Goal: Task Accomplishment & Management: Use online tool/utility

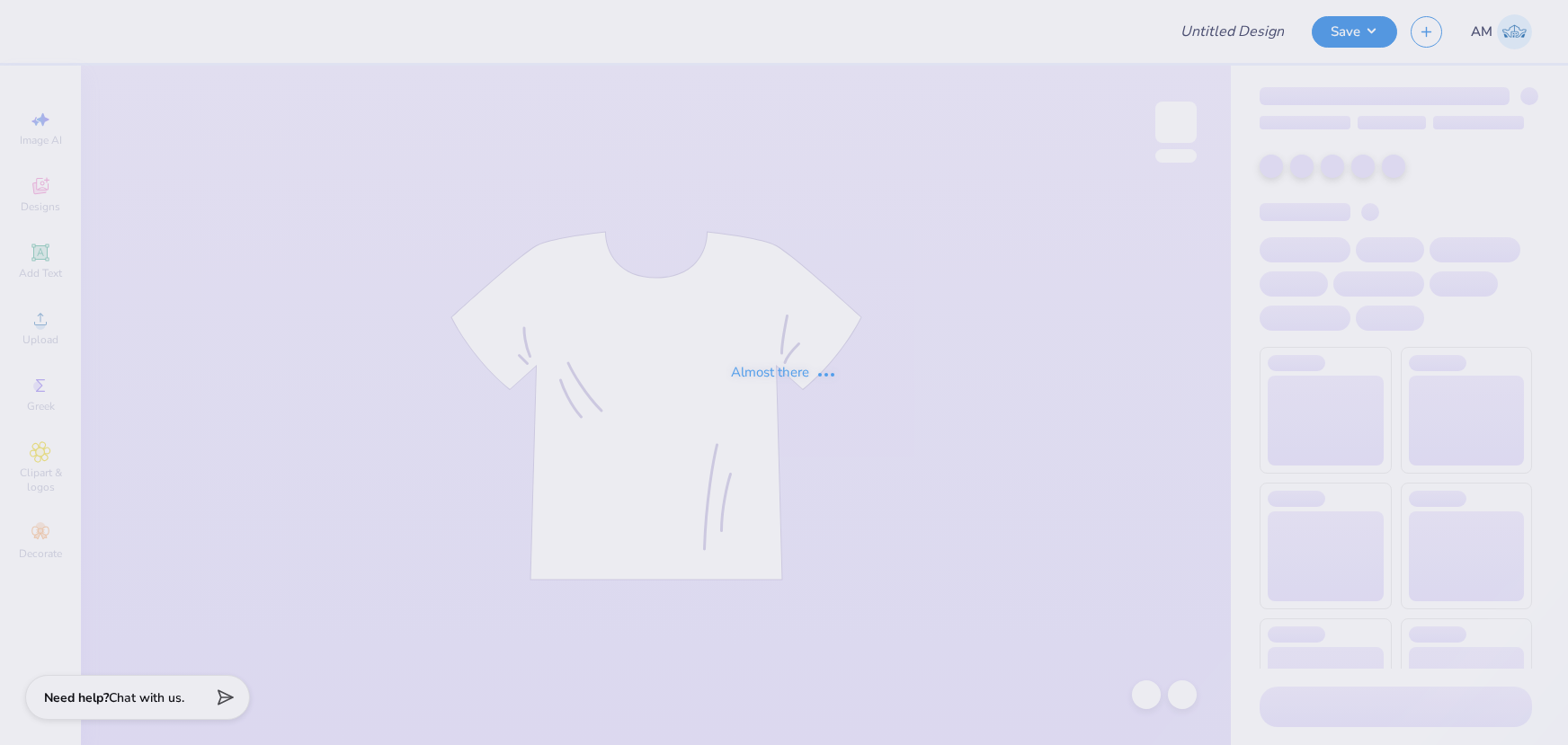
type input "RUDT Men's Pant"
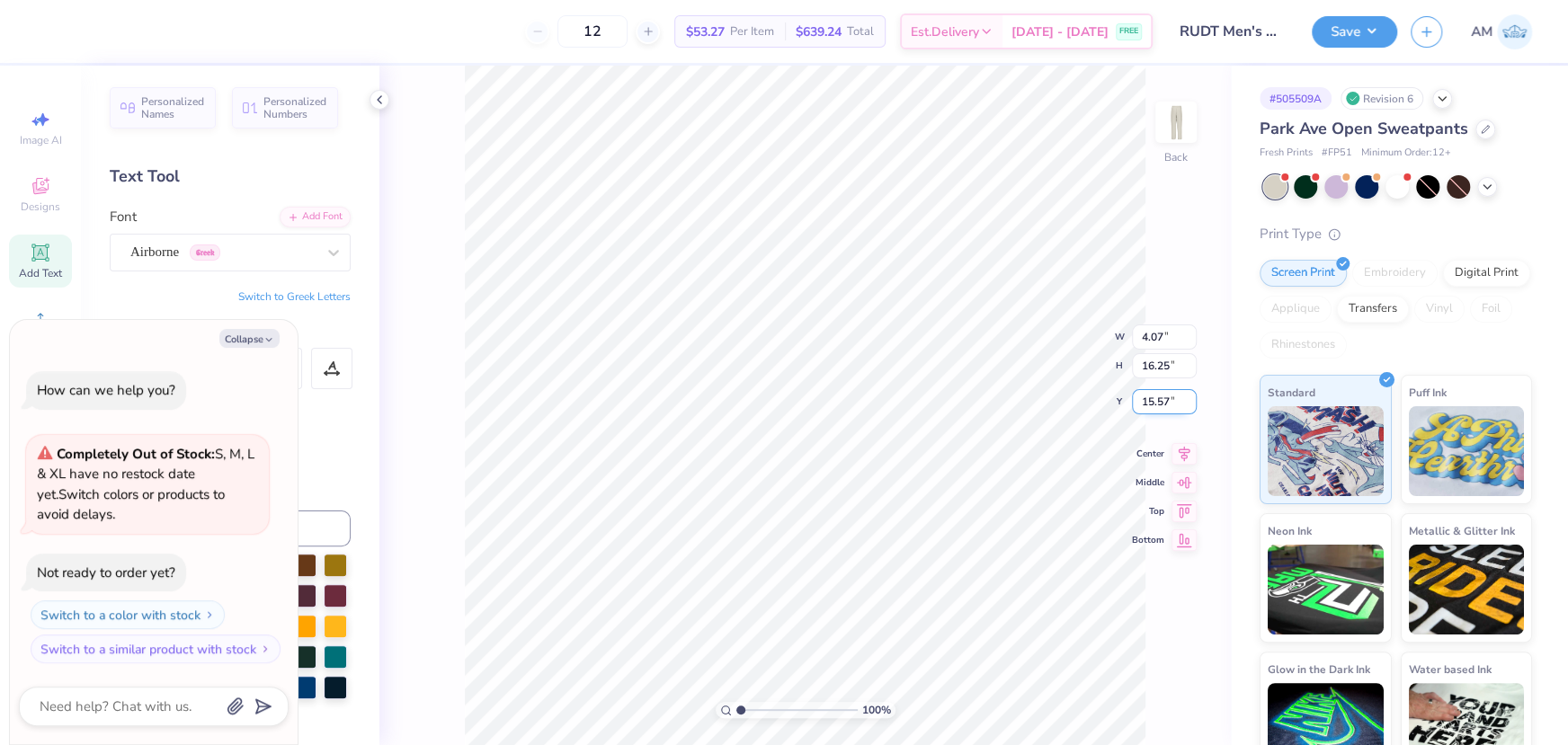
click at [1123, 400] on div "100 % Back W 4.07 4.07 " H 16.25 16.25 " Y 15.57 15.57 " Center Middle Top Bott…" at bounding box center [805, 406] width 851 height 680
click at [379, 99] on icon at bounding box center [379, 100] width 15 height 15
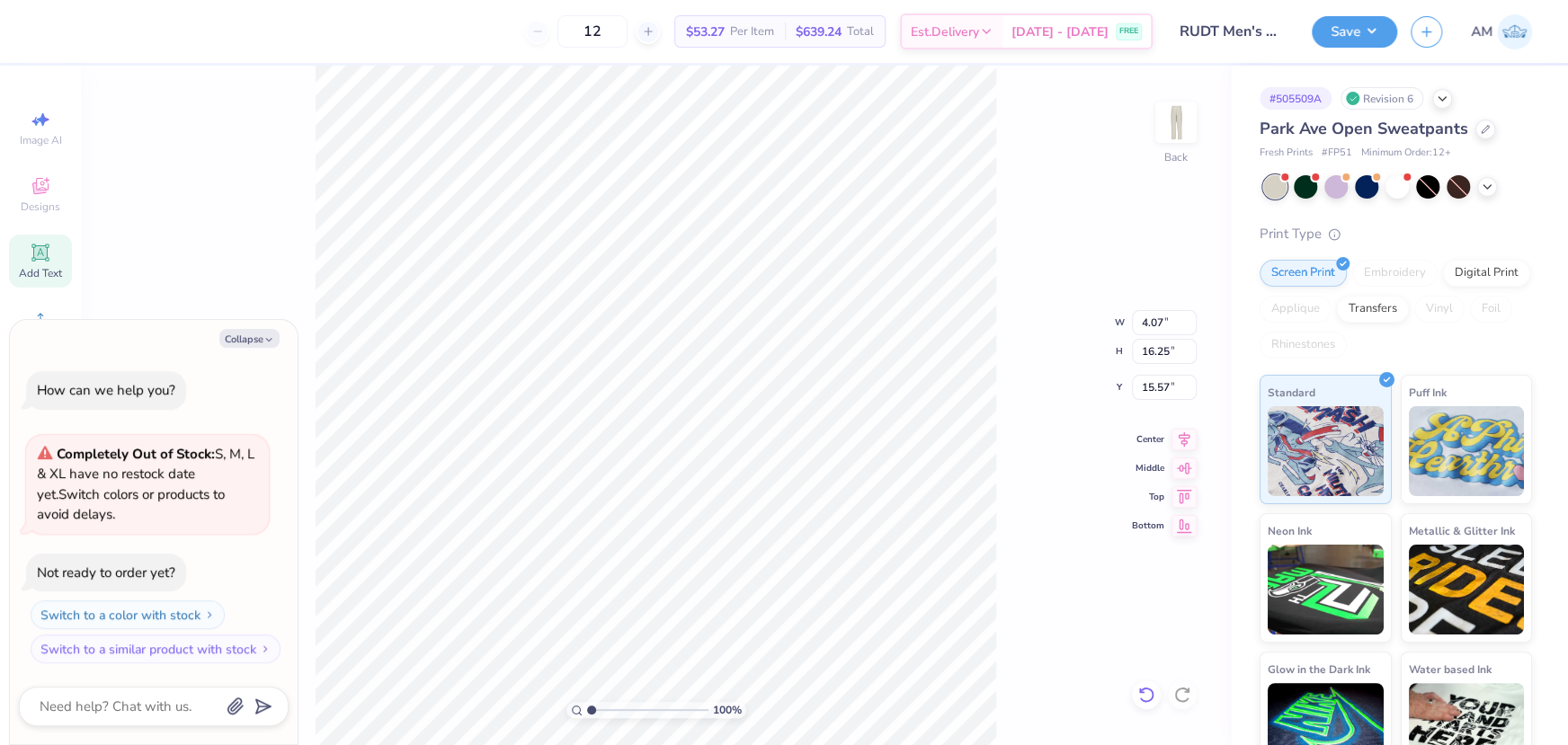
click at [1142, 697] on icon at bounding box center [1146, 696] width 18 height 18
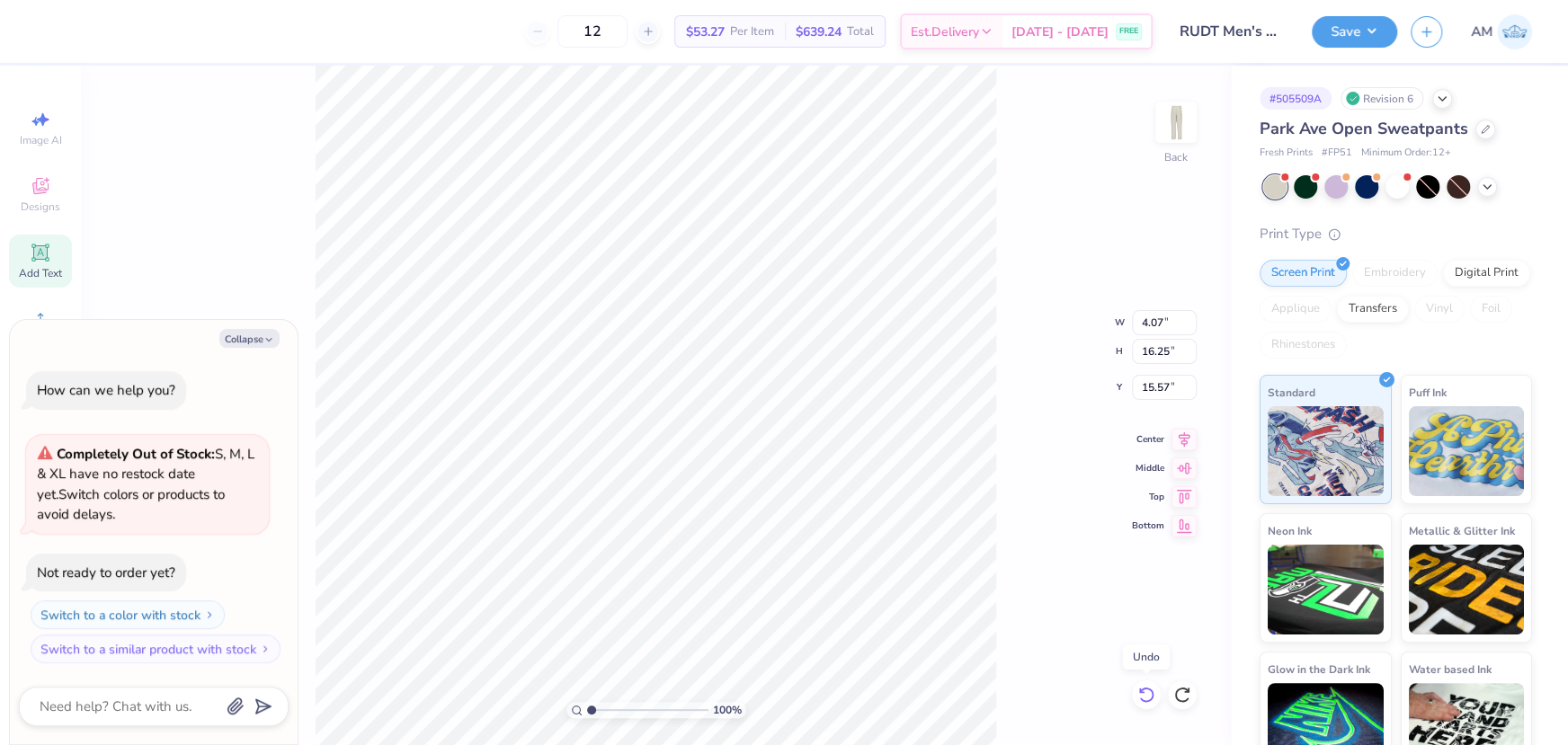
click at [1142, 697] on icon at bounding box center [1146, 696] width 18 height 18
click at [1142, 697] on div "100 % Back W 4.07 H 16.25 Y 15.57 Center Middle Top Bottom" at bounding box center [655, 406] width 1150 height 680
click at [1142, 697] on div "100 % Back" at bounding box center [655, 406] width 1150 height 680
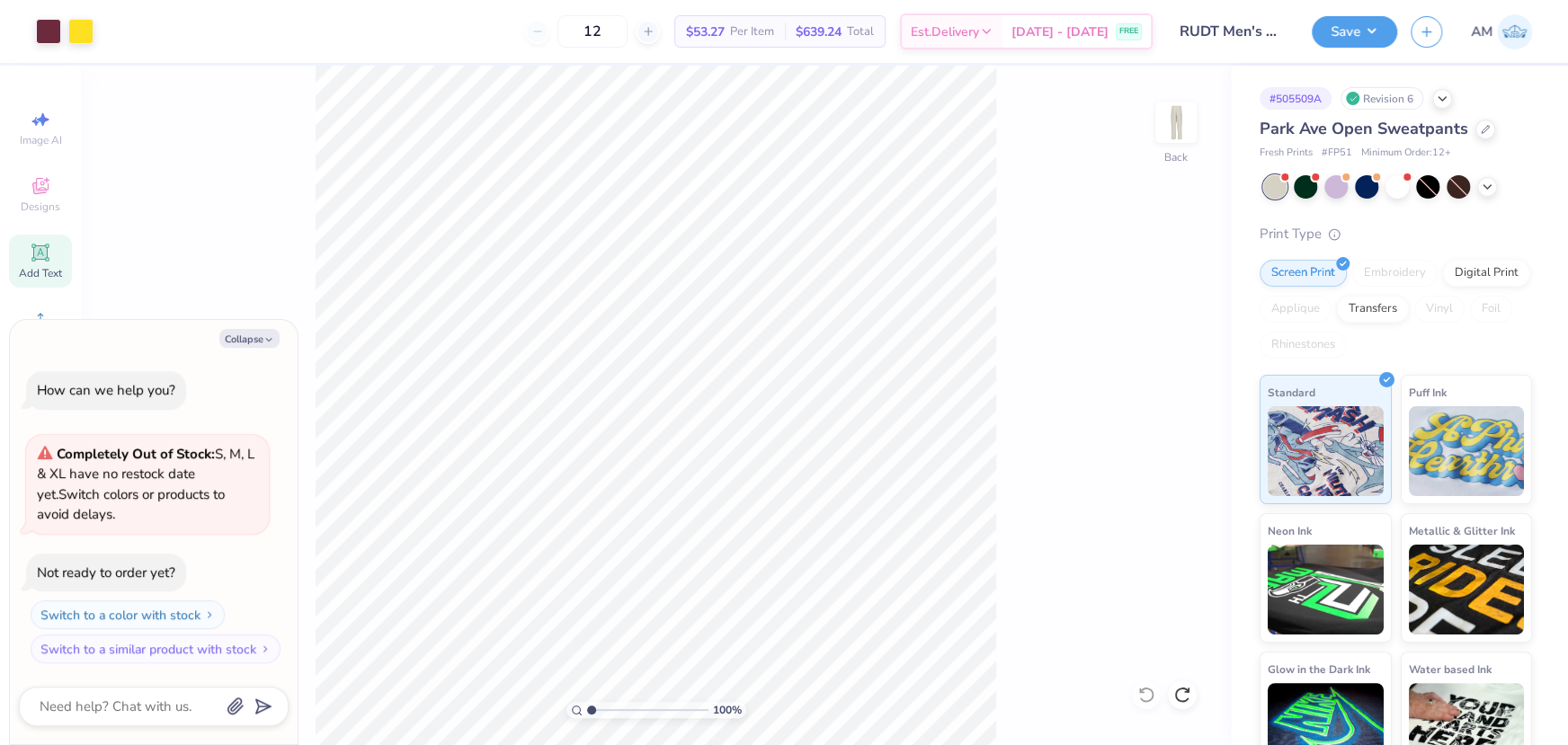
click at [1142, 697] on div "100 % Back" at bounding box center [655, 406] width 1150 height 680
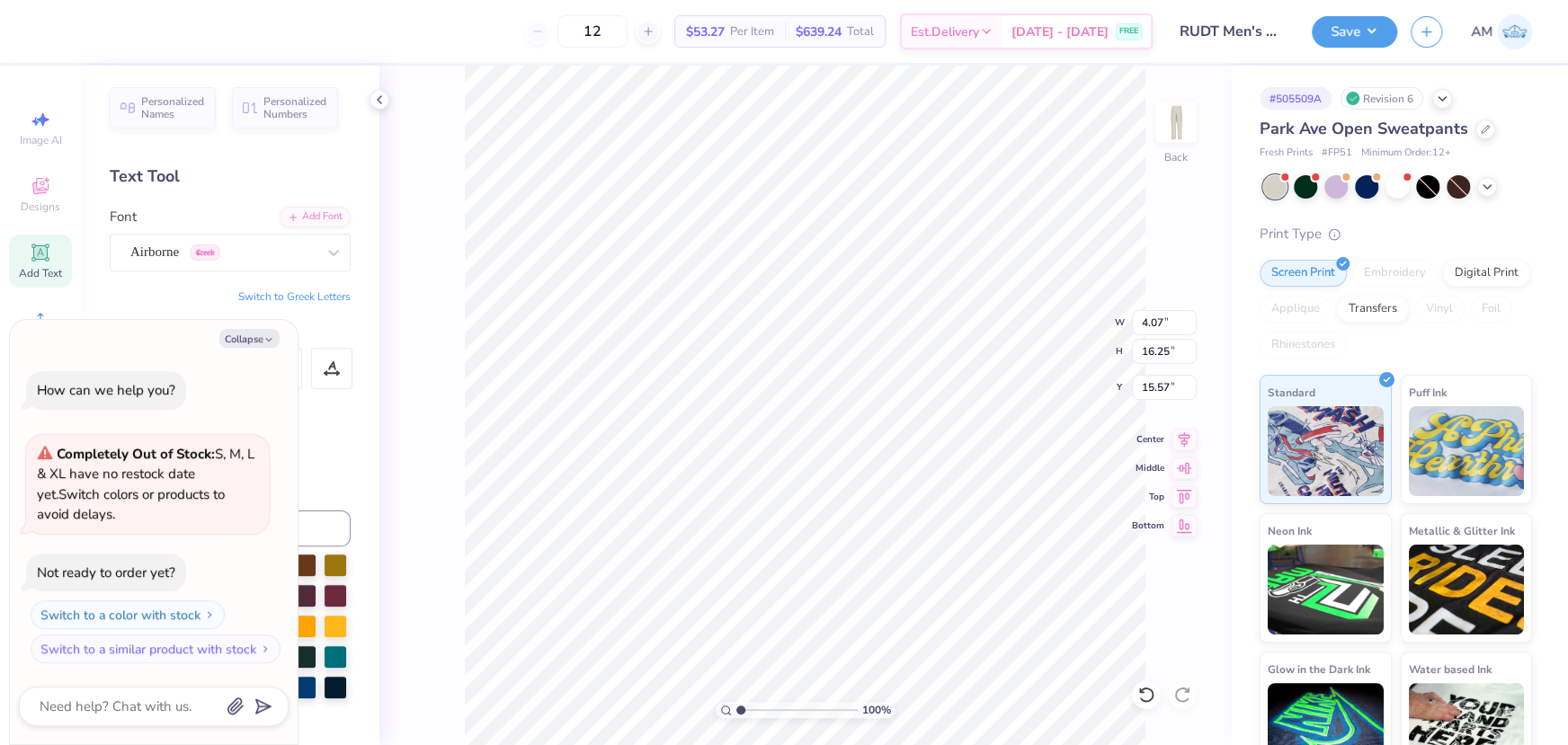
type textarea "x"
type input "1.9"
type textarea "x"
click at [743, 714] on input "range" at bounding box center [797, 710] width 121 height 16
type input "1.57"
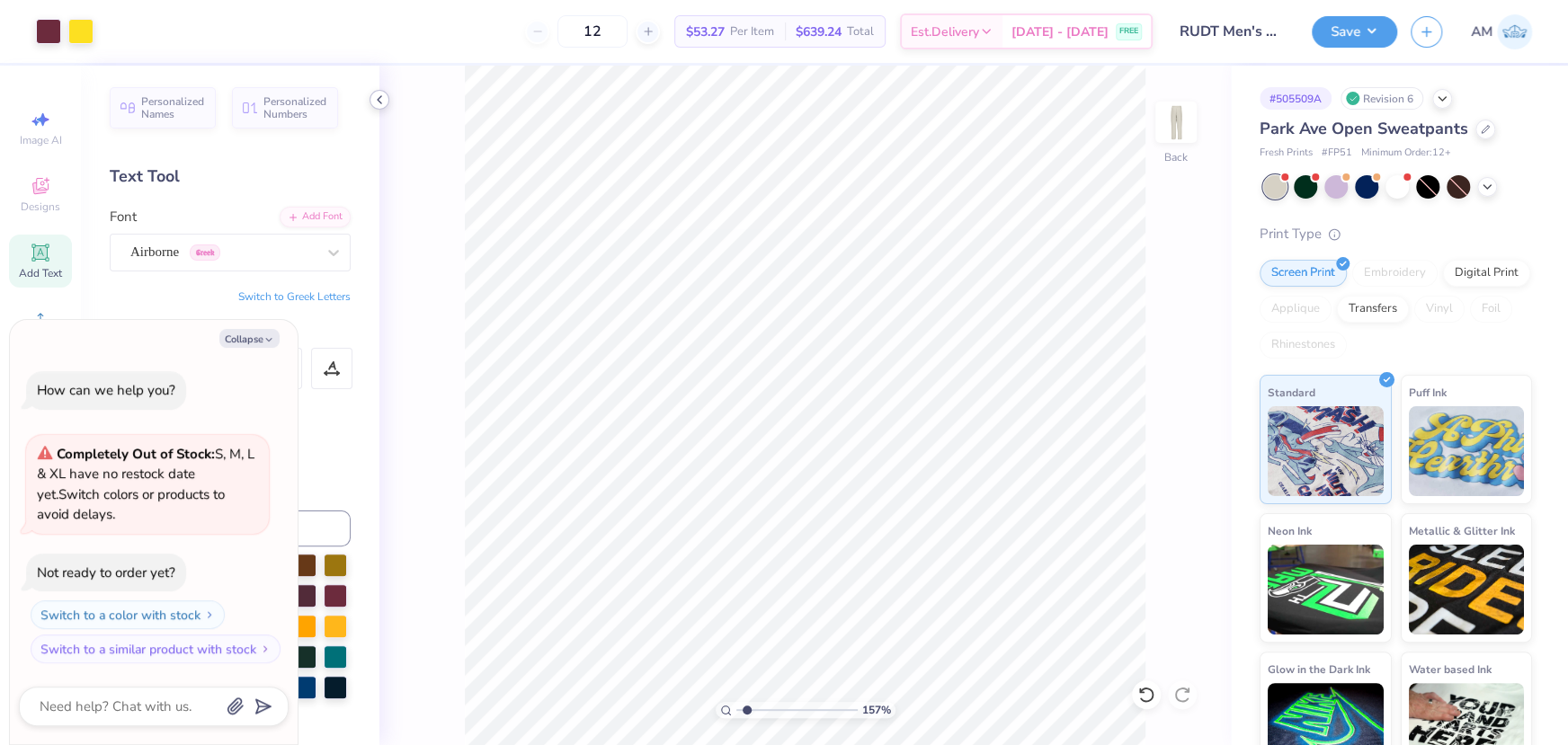
click at [384, 97] on icon at bounding box center [379, 100] width 15 height 15
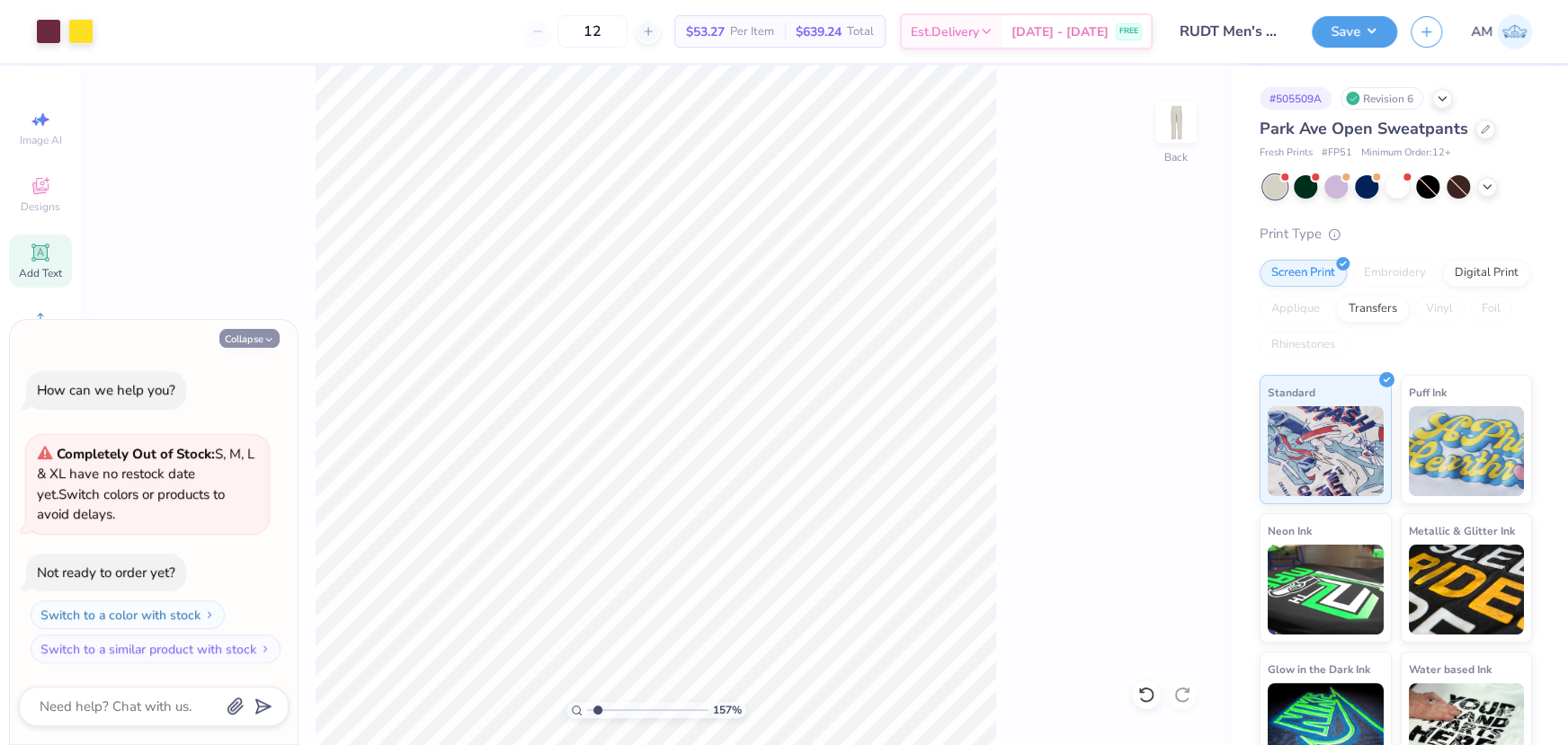
click at [264, 336] on icon "button" at bounding box center [269, 340] width 11 height 11
type textarea "x"
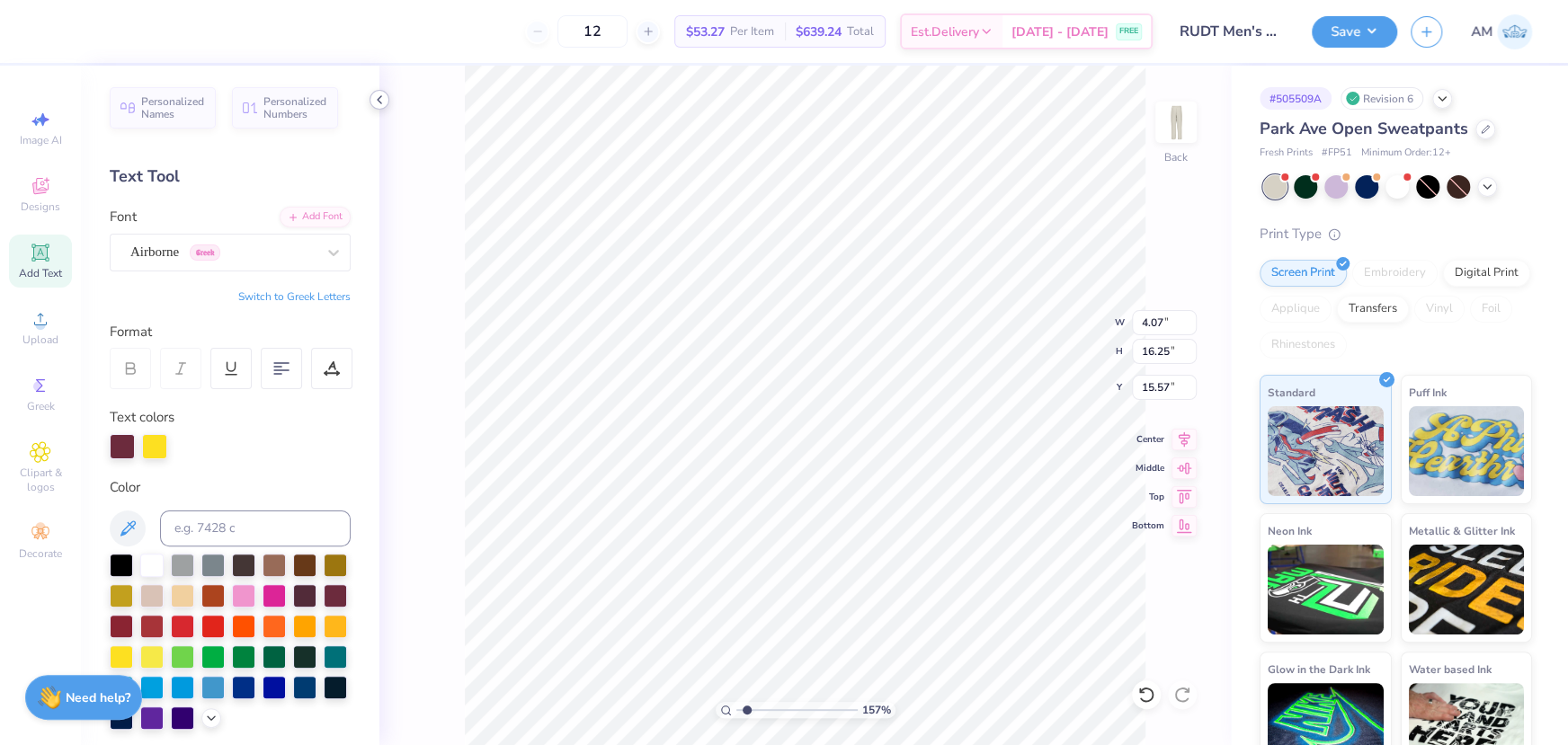
click at [378, 103] on icon at bounding box center [379, 100] width 15 height 15
click at [382, 99] on icon at bounding box center [379, 100] width 15 height 15
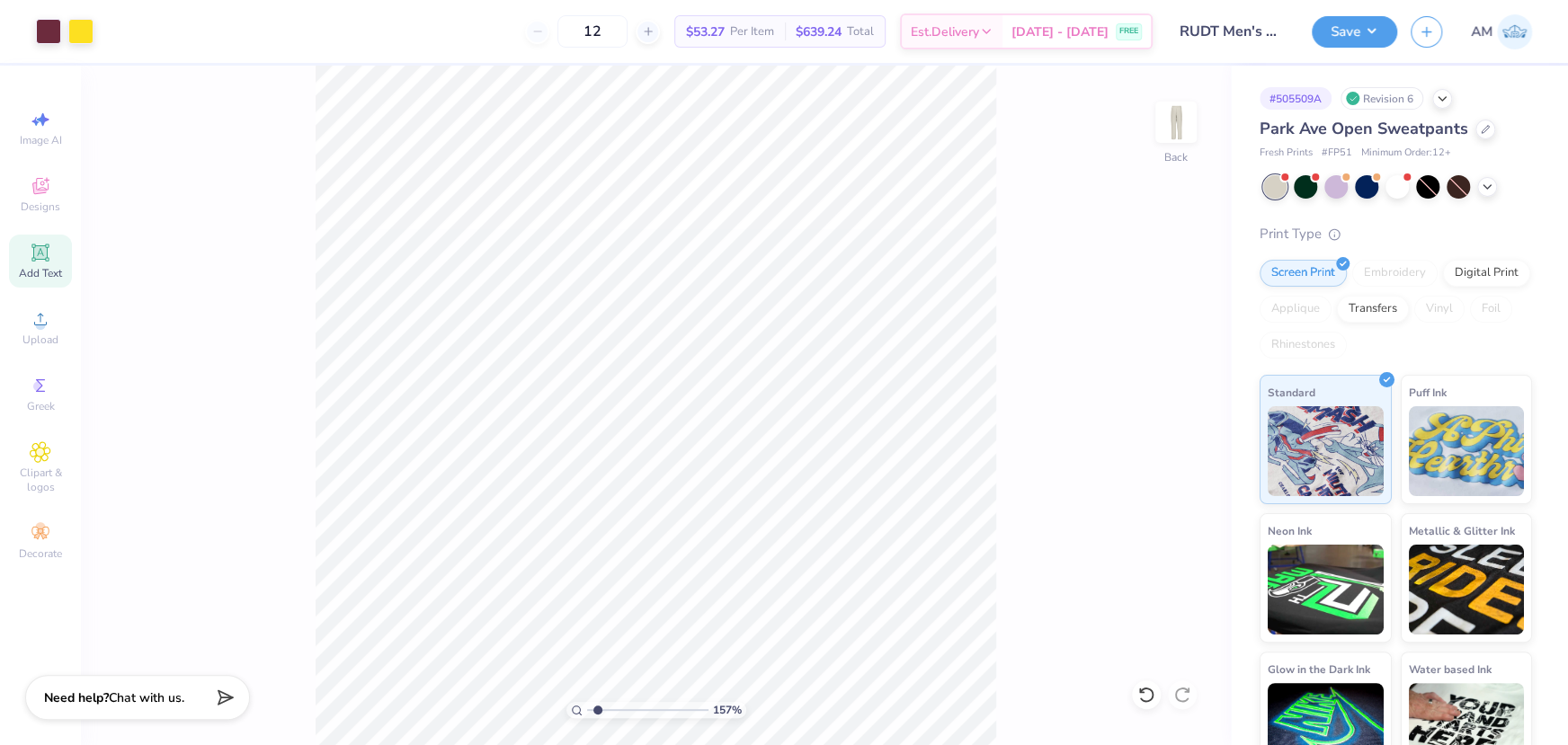
click at [1016, 670] on div "157 % Back" at bounding box center [655, 406] width 1150 height 680
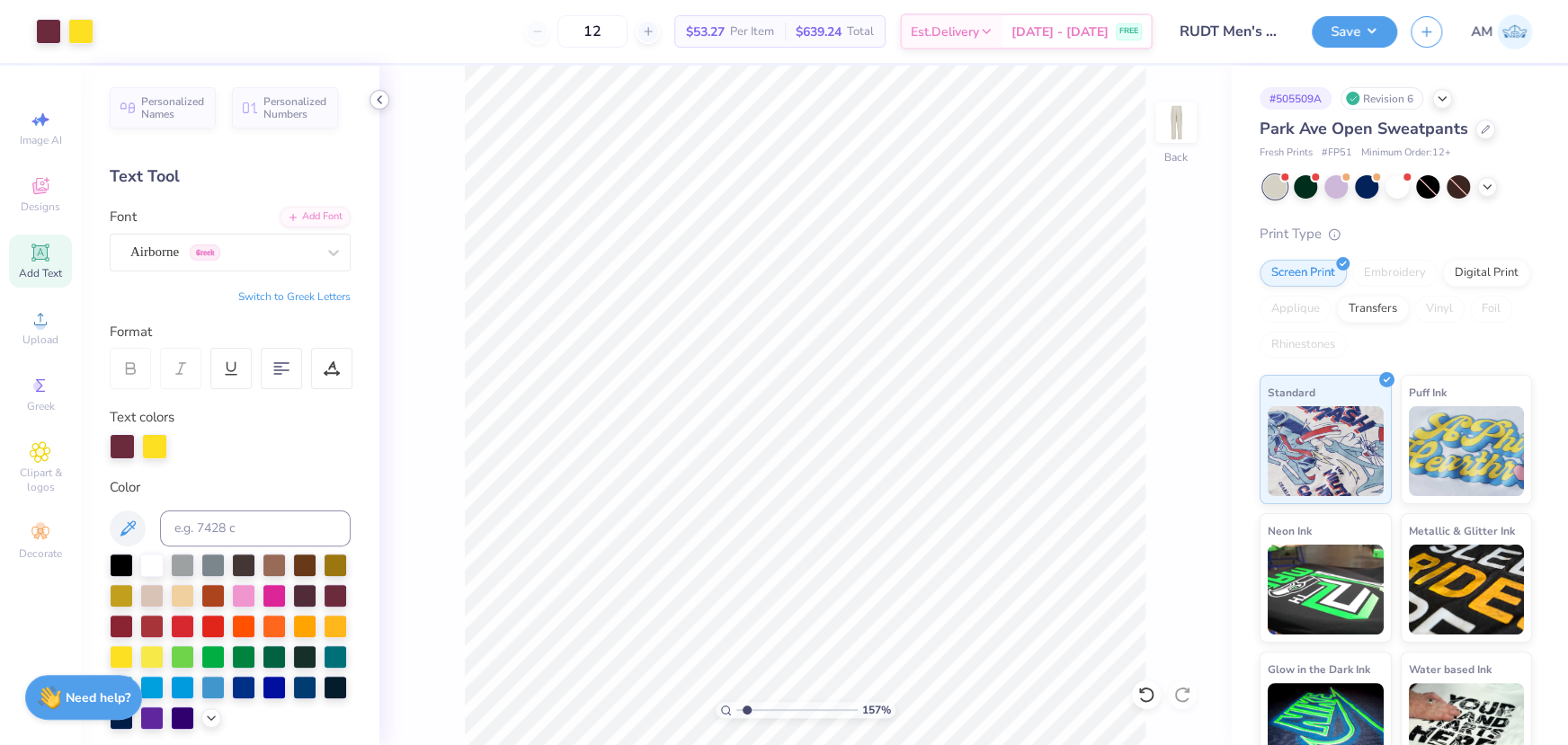
click at [379, 104] on icon at bounding box center [379, 100] width 15 height 15
click at [375, 104] on icon at bounding box center [379, 100] width 15 height 15
click at [379, 99] on icon at bounding box center [379, 100] width 15 height 15
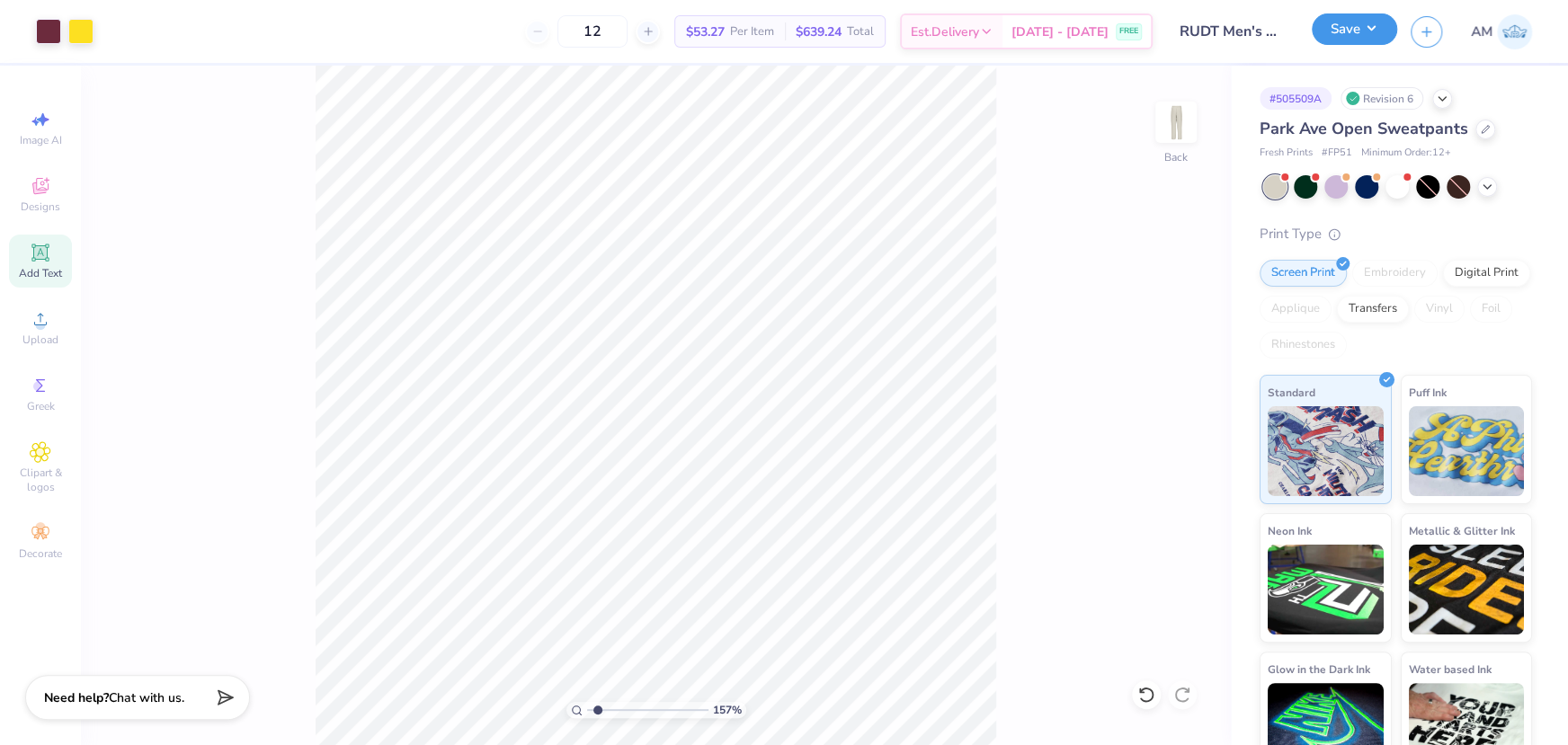
click at [1344, 27] on button "Save" at bounding box center [1354, 29] width 85 height 31
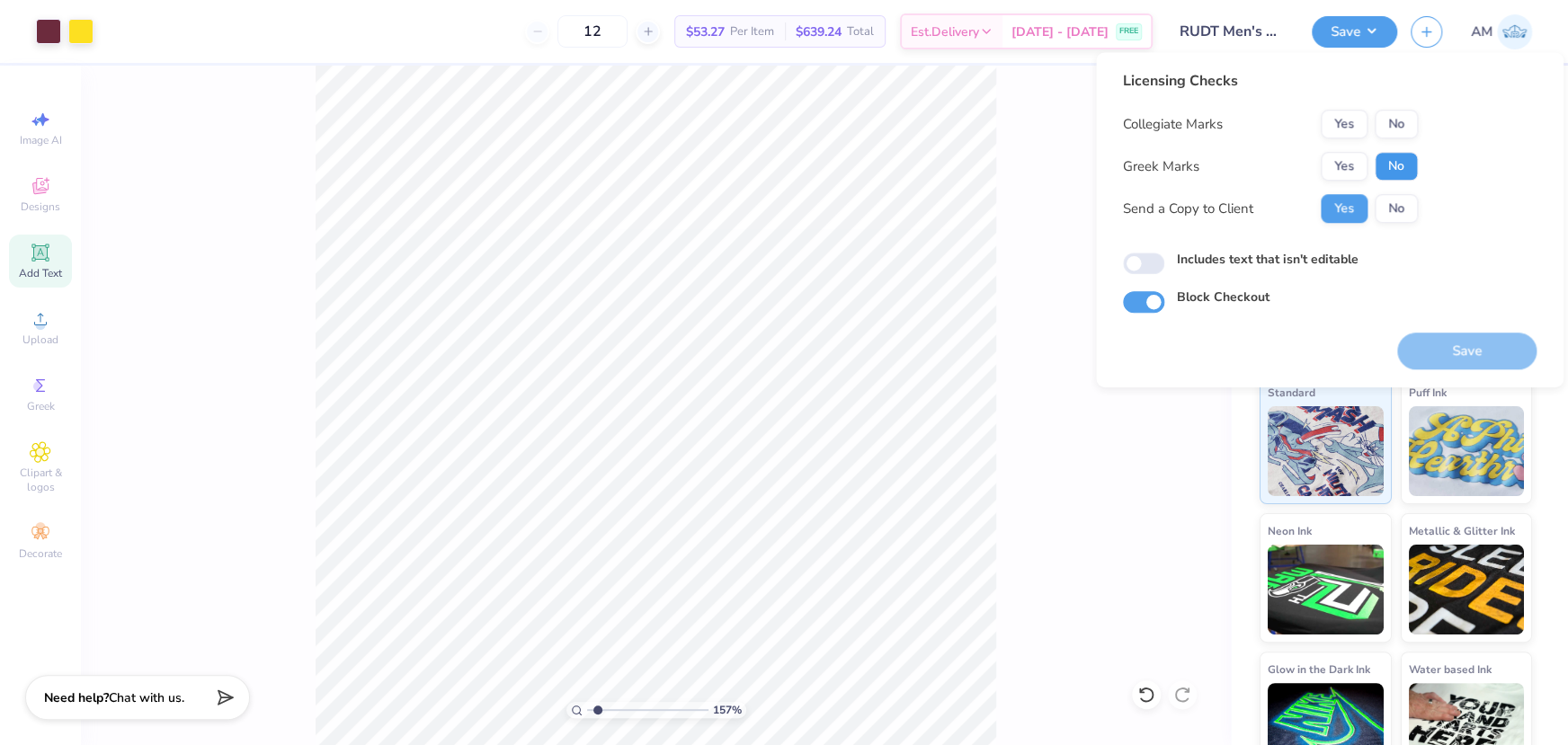
click at [1384, 164] on button "No" at bounding box center [1396, 166] width 43 height 28
click at [1345, 122] on button "Yes" at bounding box center [1343, 124] width 47 height 28
